Goal: Task Accomplishment & Management: Use online tool/utility

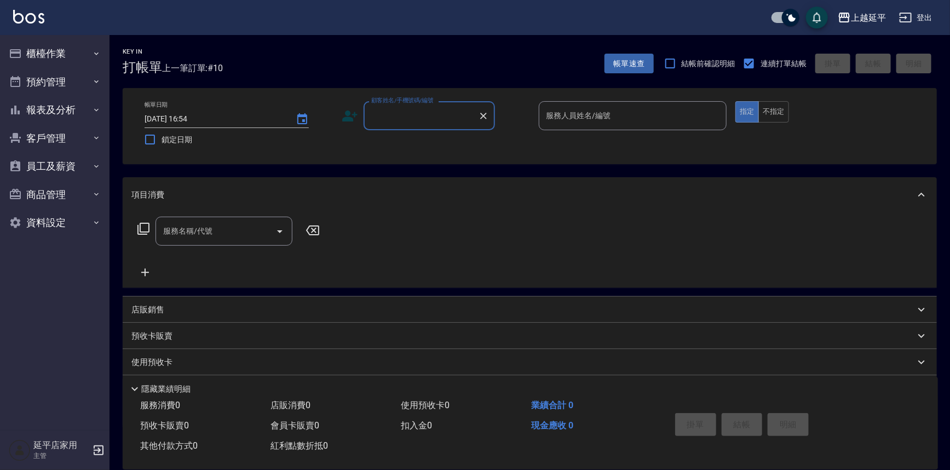
click at [413, 115] on input "顧客姓名/手機號碼/編號" at bounding box center [420, 115] width 105 height 19
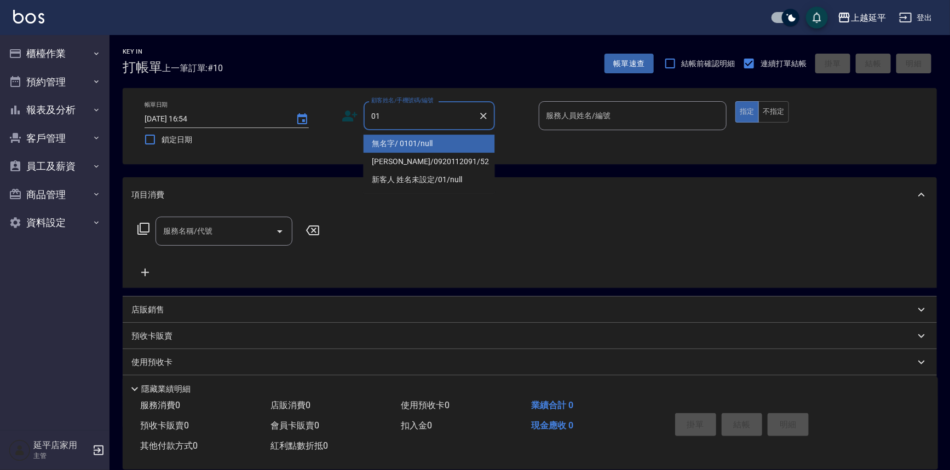
click at [433, 145] on li "無名字/ 0101/null" at bounding box center [428, 144] width 131 height 18
type input "無名字/ 0101/null"
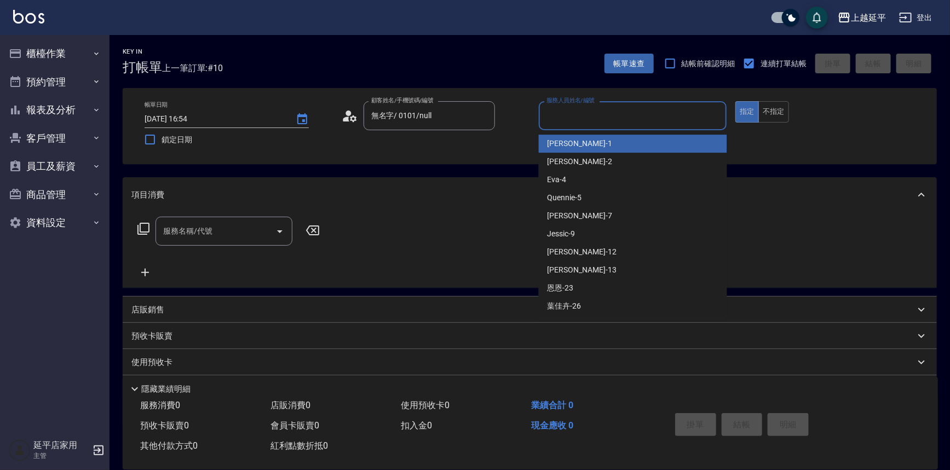
click at [586, 116] on input "服務人員姓名/編號" at bounding box center [632, 115] width 178 height 19
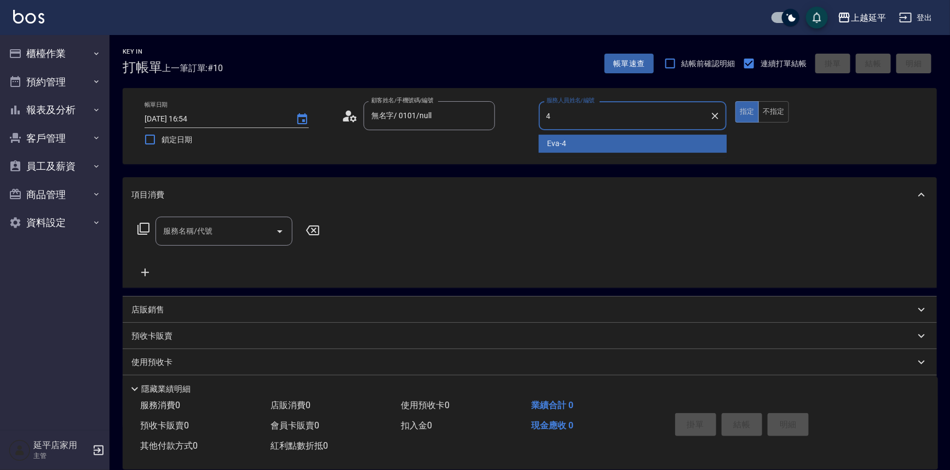
click at [589, 150] on div "[PERSON_NAME] -4" at bounding box center [633, 144] width 188 height 18
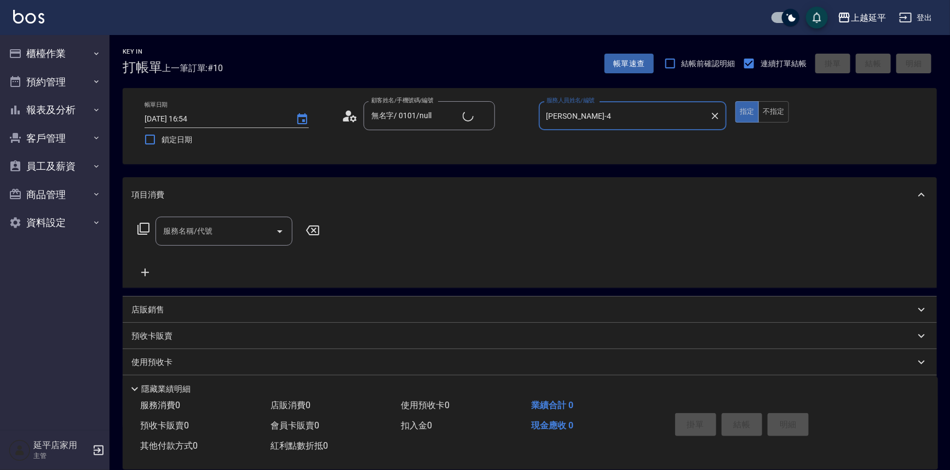
type input "[PERSON_NAME]-4"
click at [255, 234] on input "服務名稱/代號" at bounding box center [215, 231] width 111 height 19
drag, startPoint x: 251, startPoint y: 239, endPoint x: 235, endPoint y: 262, distance: 28.4
click at [239, 261] on span "B級單剪 - 399" at bounding box center [223, 259] width 137 height 18
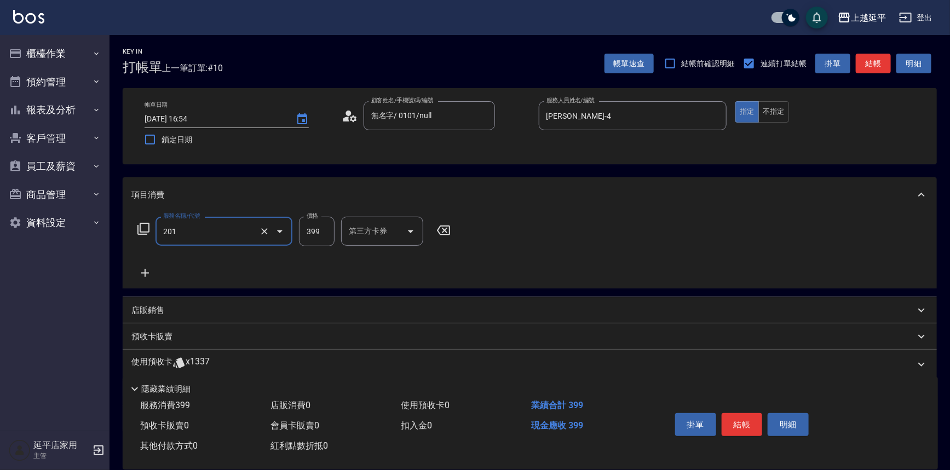
type input "B級單剪(201)"
click at [151, 271] on icon at bounding box center [144, 273] width 27 height 13
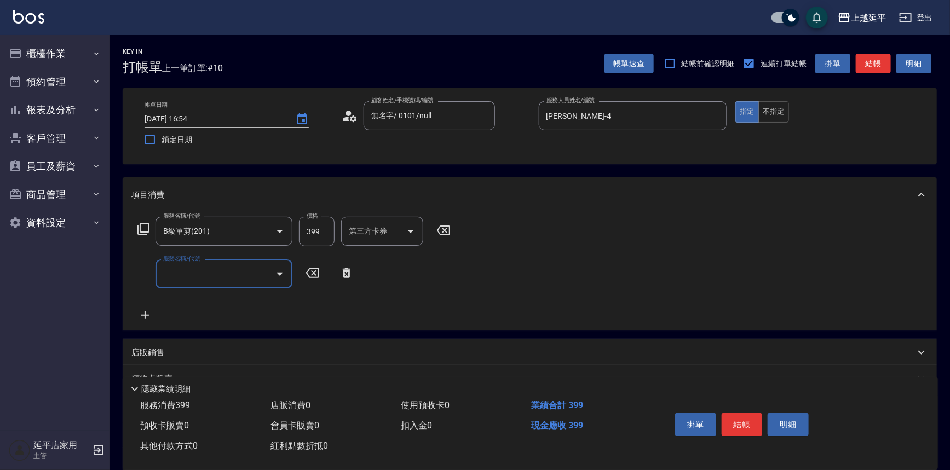
click at [196, 274] on input "服務名稱/代號" at bounding box center [215, 273] width 111 height 19
click at [219, 301] on span "B級單剪 - 399" at bounding box center [223, 302] width 137 height 18
type input "B級單剪(201)"
click at [885, 62] on button "結帳" at bounding box center [872, 64] width 35 height 20
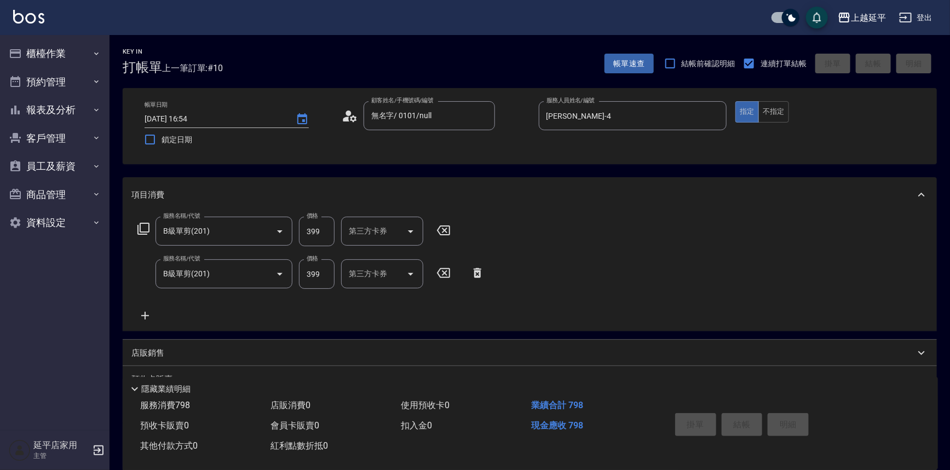
type input "[DATE] 16:55"
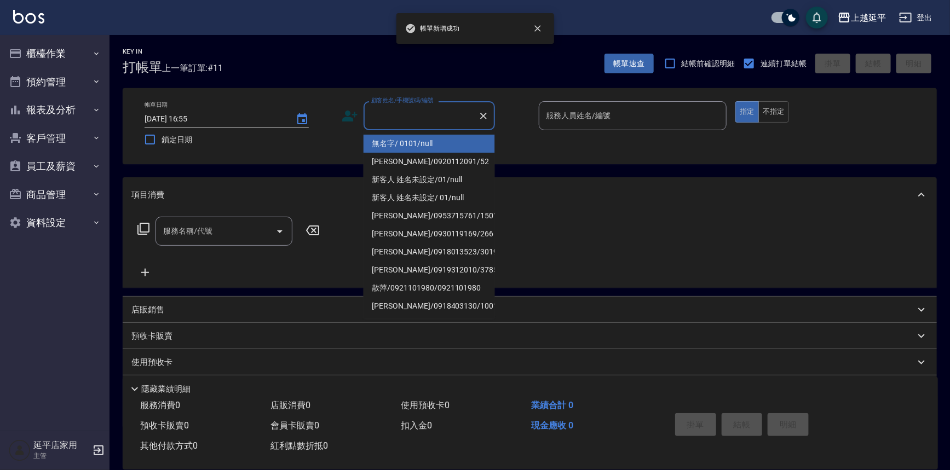
click at [402, 122] on input "顧客姓名/手機號碼/編號" at bounding box center [420, 115] width 105 height 19
drag, startPoint x: 418, startPoint y: 142, endPoint x: 621, endPoint y: 115, distance: 204.3
click at [419, 142] on li "無名字/ 0101/null" at bounding box center [428, 144] width 131 height 18
type input "無名字/ 0101/null"
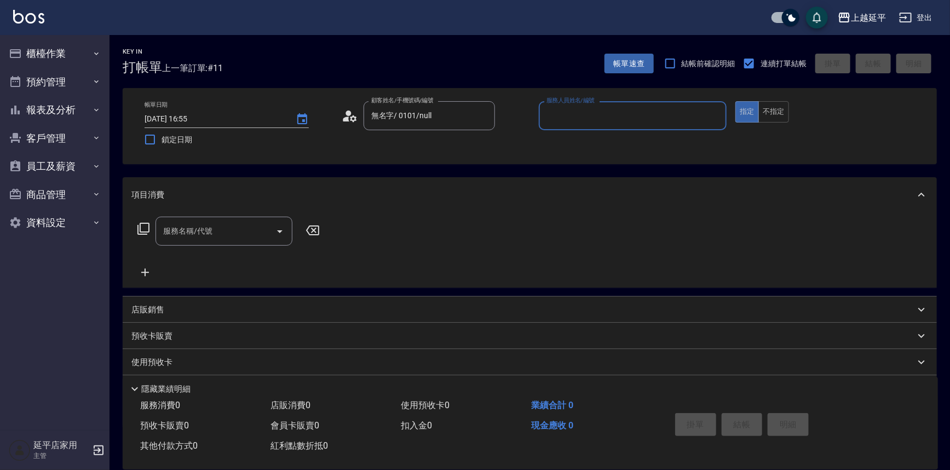
click at [621, 117] on input "服務人員姓名/編號" at bounding box center [632, 115] width 178 height 19
click at [601, 147] on div "[PERSON_NAME] -4" at bounding box center [633, 144] width 188 height 18
type input "[PERSON_NAME]-4"
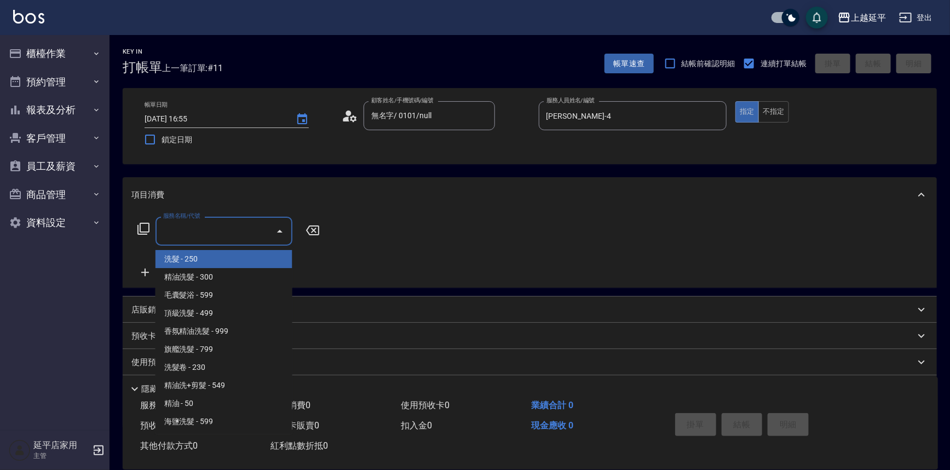
click at [230, 222] on input "服務名稱/代號" at bounding box center [215, 231] width 111 height 19
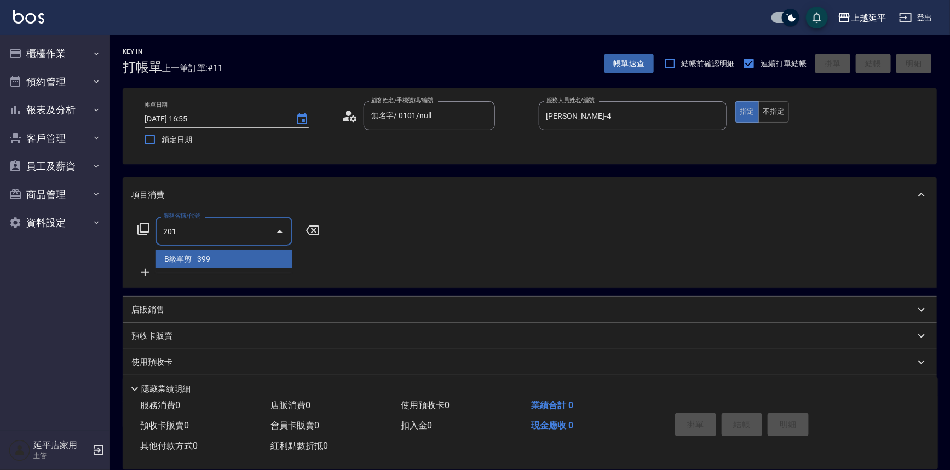
click at [214, 257] on span "B級單剪 - 399" at bounding box center [223, 259] width 137 height 18
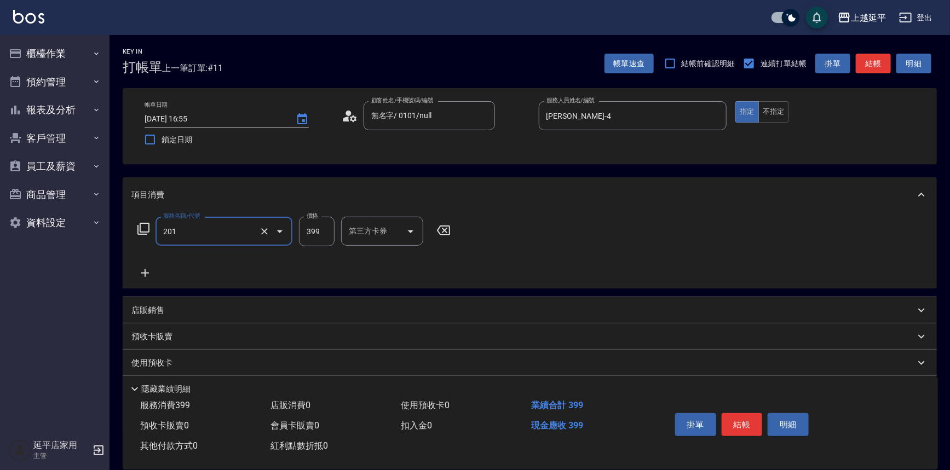
type input "B級單剪(201)"
click at [150, 272] on icon at bounding box center [144, 273] width 27 height 13
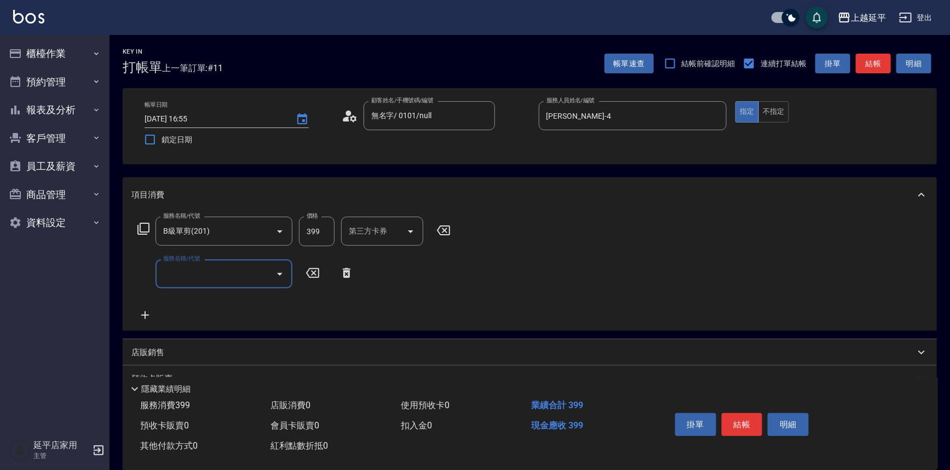
click at [186, 275] on input "服務名稱/代號" at bounding box center [215, 273] width 111 height 19
click at [208, 305] on span "精油洗髮卷 - 280" at bounding box center [223, 302] width 137 height 18
type input "精油洗髮卷(123)"
click at [775, 107] on button "不指定" at bounding box center [773, 111] width 31 height 21
click at [411, 276] on icon "Open" at bounding box center [410, 274] width 13 height 13
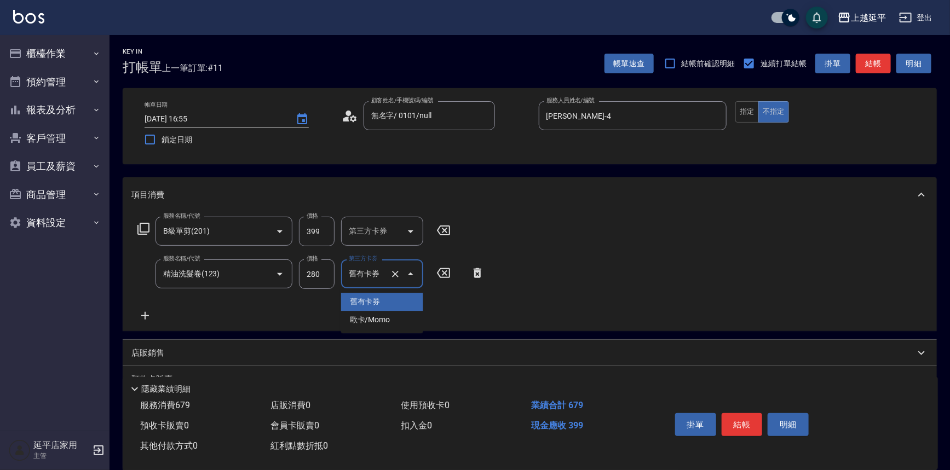
click at [393, 306] on span "舊有卡券" at bounding box center [382, 302] width 82 height 18
click at [876, 65] on button "結帳" at bounding box center [872, 64] width 35 height 20
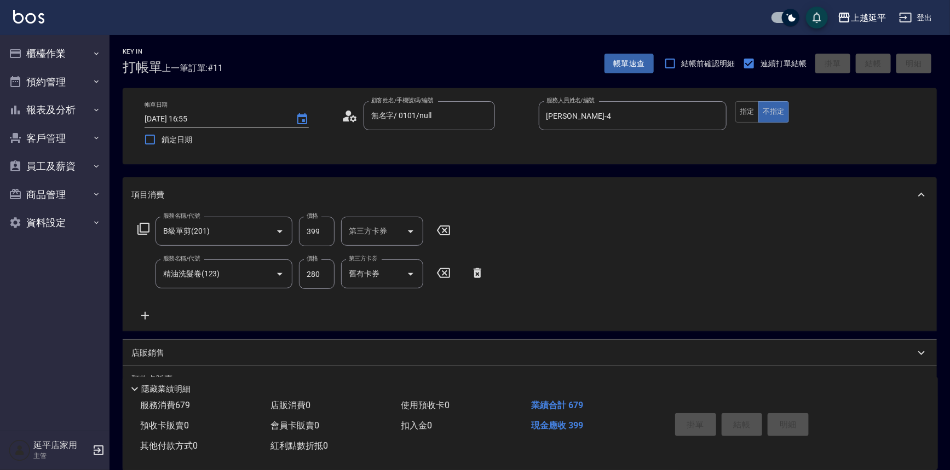
click at [750, 413] on div "掛單 結帳 明細" at bounding box center [741, 426] width 143 height 34
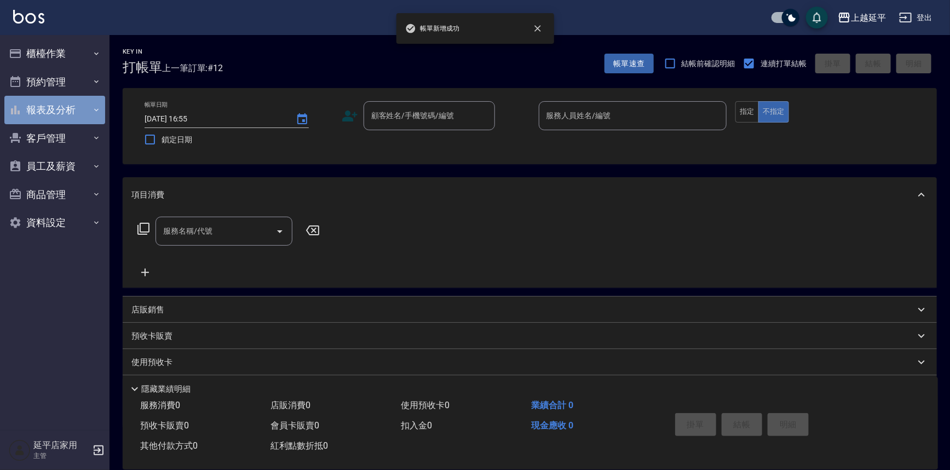
click at [73, 108] on button "報表及分析" at bounding box center [54, 110] width 101 height 28
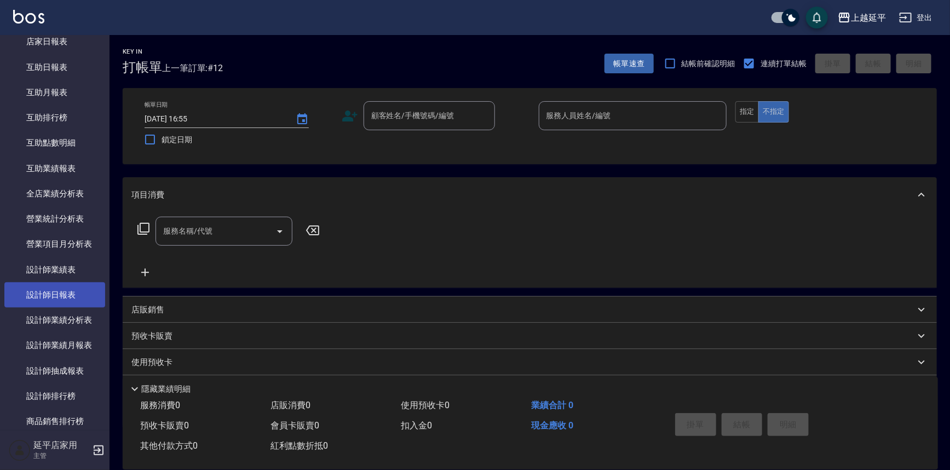
scroll to position [199, 0]
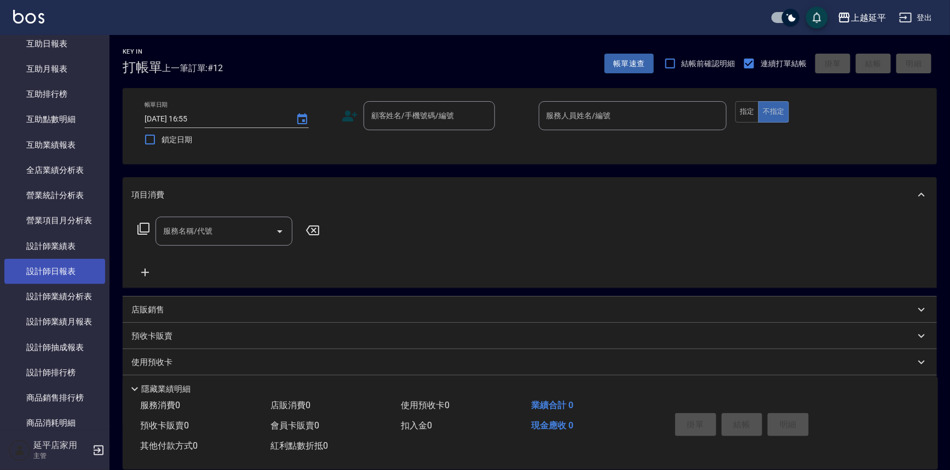
click at [50, 265] on link "設計師日報表" at bounding box center [54, 271] width 101 height 25
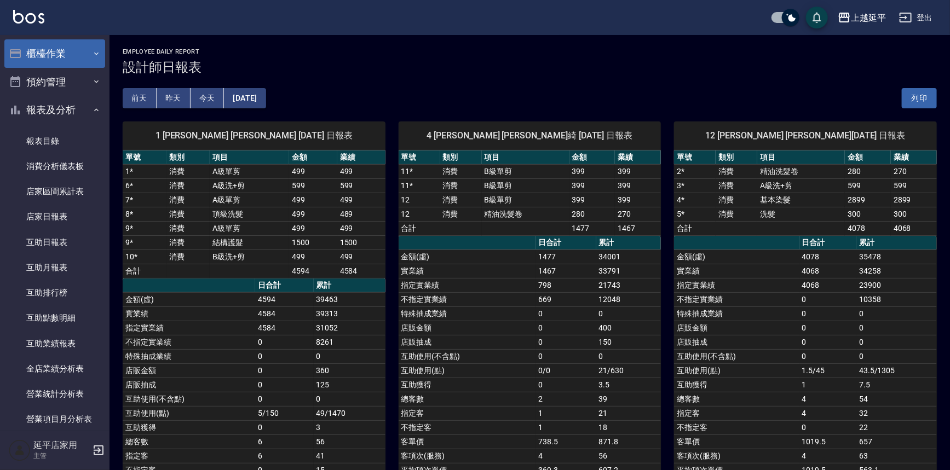
click at [59, 56] on button "櫃檯作業" at bounding box center [54, 53] width 101 height 28
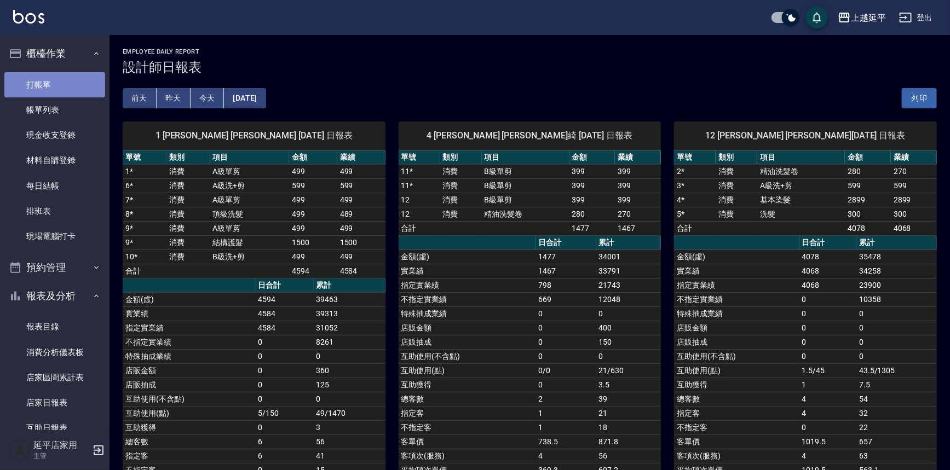
click at [75, 84] on link "打帳單" at bounding box center [54, 84] width 101 height 25
